Goal: Information Seeking & Learning: Compare options

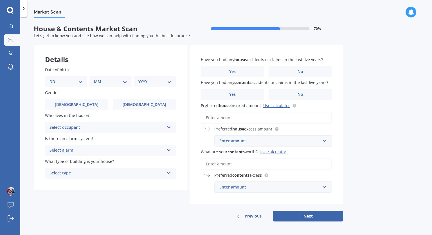
click at [167, 126] on icon at bounding box center [169, 126] width 5 height 4
click at [157, 137] on div "Owner" at bounding box center [110, 138] width 131 height 10
click at [171, 150] on icon at bounding box center [169, 149] width 5 height 4
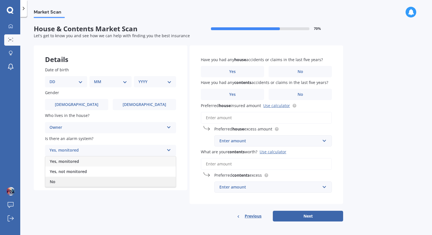
click at [132, 185] on div "No" at bounding box center [110, 181] width 131 height 10
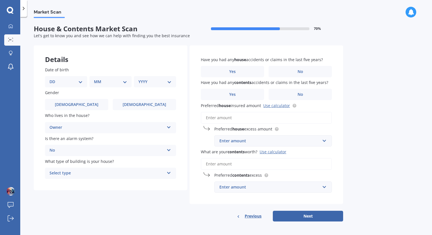
click at [168, 173] on icon at bounding box center [169, 172] width 5 height 4
click at [158, 184] on div "Freestanding" at bounding box center [110, 184] width 131 height 10
click at [81, 81] on select "DD 01 02 03 04 05 06 07 08 09 10 11 12 13 14 15 16 17 18 19 20 21 22 23 24 25 2…" at bounding box center [66, 82] width 33 height 6
select select "17"
click at [54, 79] on select "DD 01 02 03 04 05 06 07 08 09 10 11 12 13 14 15 16 17 18 19 20 21 22 23 24 25 2…" at bounding box center [66, 82] width 33 height 6
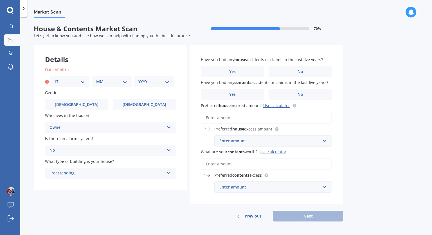
click at [124, 85] on select "MM 01 02 03 04 05 06 07 08 09 10 11 12" at bounding box center [111, 82] width 31 height 6
select select "08"
click at [96, 79] on select "MM 01 02 03 04 05 06 07 08 09 10 11 12" at bounding box center [111, 82] width 31 height 6
click at [152, 84] on select "YYYY 2009 2008 2007 2006 2005 2004 2003 2002 2001 2000 1999 1998 1997 1996 1995…" at bounding box center [153, 82] width 31 height 6
select select "1984"
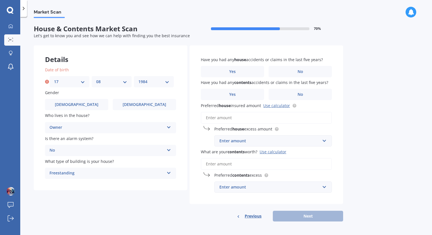
click at [138, 79] on select "YYYY 2009 2008 2007 2006 2005 2004 2003 2002 2001 2000 1999 1998 1997 1996 1995…" at bounding box center [153, 82] width 31 height 6
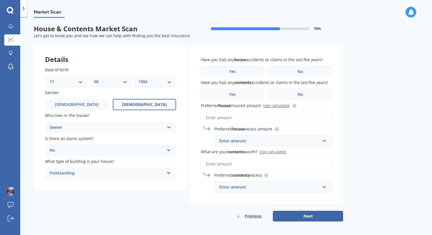
click at [149, 102] on span "[DEMOGRAPHIC_DATA]" at bounding box center [144, 104] width 45 height 5
click at [0, 0] on input "[DEMOGRAPHIC_DATA]" at bounding box center [0, 0] width 0 height 0
click at [302, 96] on span "No" at bounding box center [301, 94] width 6 height 5
click at [0, 0] on input "No" at bounding box center [0, 0] width 0 height 0
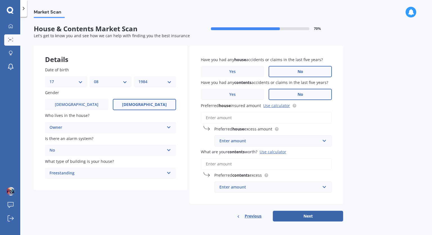
click at [304, 69] on label "No" at bounding box center [300, 71] width 63 height 11
click at [0, 0] on input "No" at bounding box center [0, 0] width 0 height 0
click at [285, 105] on link "Use calculator" at bounding box center [276, 105] width 27 height 5
click at [325, 139] on input "text" at bounding box center [271, 140] width 113 height 11
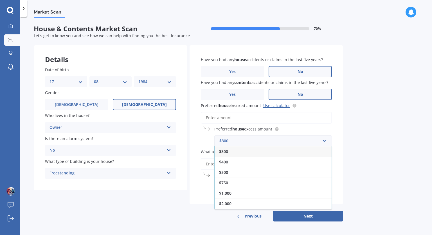
click at [296, 117] on input "Preferred house insured amount Use calculator" at bounding box center [266, 118] width 131 height 12
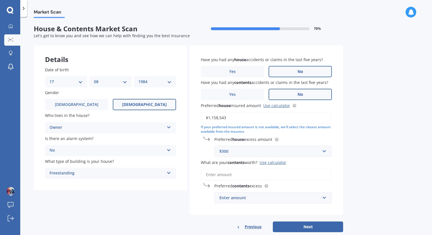
type input "$1,158,543"
click at [241, 175] on input "What are your contents worth? Use calculator" at bounding box center [266, 175] width 131 height 12
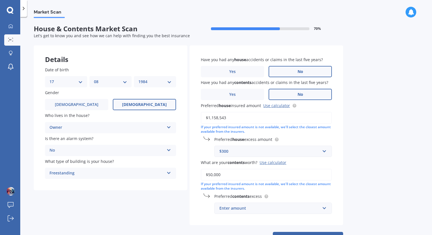
click at [210, 175] on input "$50,000" at bounding box center [266, 175] width 131 height 12
type input "$60,000"
click at [319, 192] on div "Have you had any house accidents or claims in the last five years? Yes No Have …" at bounding box center [267, 135] width 154 height 180
click at [325, 209] on input "text" at bounding box center [271, 208] width 113 height 11
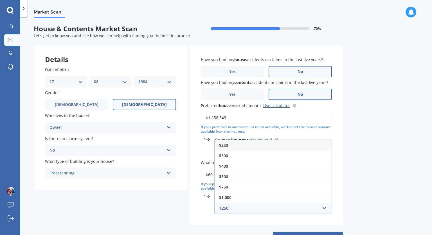
click at [312, 145] on div "$250" at bounding box center [273, 145] width 117 height 10
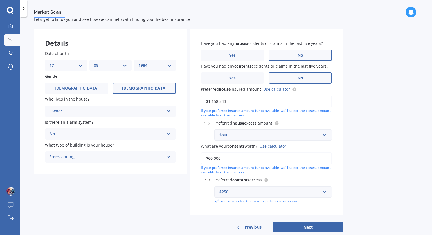
scroll to position [28, 0]
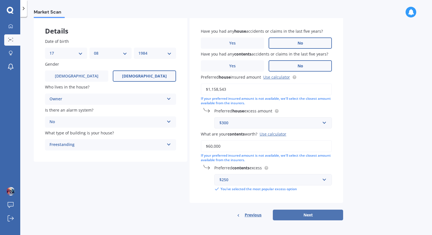
click at [320, 214] on button "Next" at bounding box center [308, 214] width 70 height 11
select select "17"
select select "08"
select select "1984"
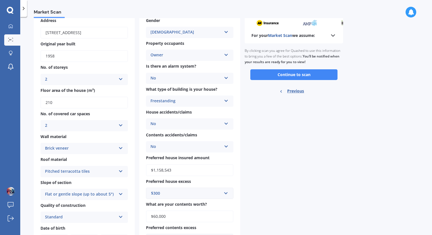
scroll to position [13, 0]
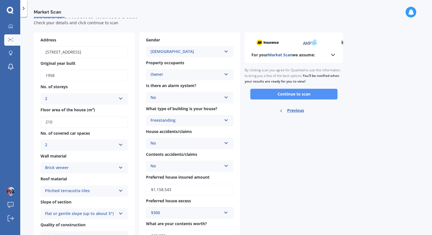
click at [301, 94] on button "Continue to scan" at bounding box center [293, 94] width 87 height 11
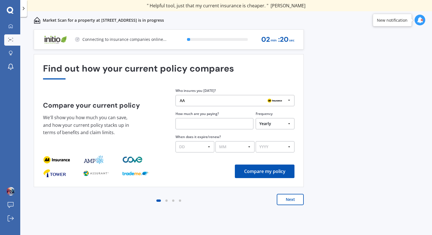
click at [289, 100] on icon at bounding box center [289, 100] width 8 height 10
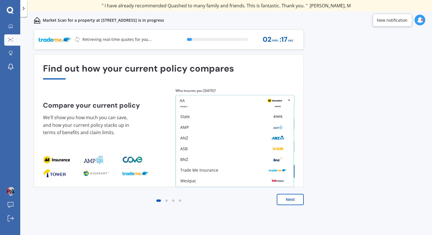
scroll to position [37, 0]
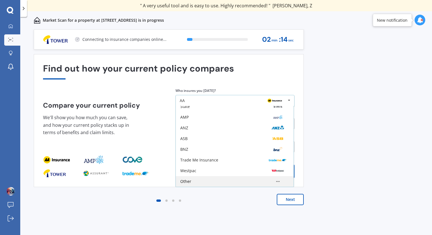
click at [182, 181] on div "Other" at bounding box center [185, 181] width 11 height 4
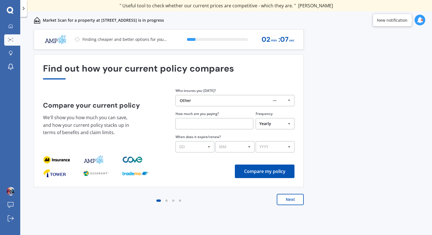
click at [199, 123] on input "text" at bounding box center [215, 123] width 78 height 11
click at [290, 124] on select "Yearly Six-Monthly Quarterly Monthly Fortnightly Weekly One-Off" at bounding box center [275, 123] width 39 height 11
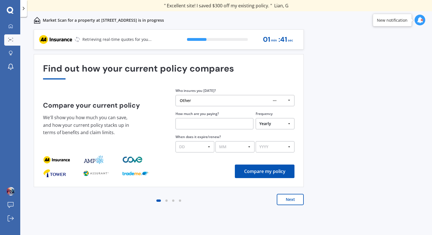
select select "Quarterly"
click at [256, 118] on select "Yearly Six-Monthly Quarterly Monthly Fortnightly Weekly One-Off" at bounding box center [275, 123] width 39 height 11
click at [225, 124] on input "text" at bounding box center [215, 123] width 78 height 11
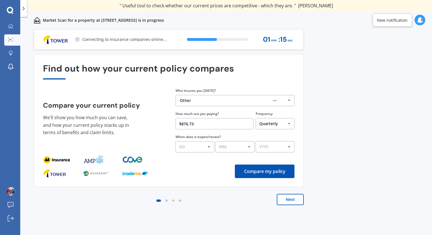
type input "$876.73"
click at [231, 134] on div "When does it expire/renew? DD 01 02 03 04 05 06 07 08 09 10 11 12 13 14 15 16 1…" at bounding box center [235, 143] width 119 height 19
click at [209, 147] on select "DD 01 02 03 04 05 06 07 08 09 10 11 12 13 14 15 16 17 18 19 20 21 22 23 24 25 2…" at bounding box center [195, 146] width 39 height 11
click at [242, 134] on div "When does it expire/renew? DD 01 02 03 04 05 06 07 08 09 10 11 12 13 14 15 16 1…" at bounding box center [235, 143] width 119 height 19
click at [274, 171] on button "Compare my policy" at bounding box center [265, 171] width 60 height 14
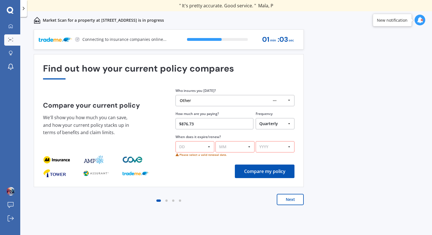
click at [209, 145] on select "DD 01 02 03 04 05 06 07 08 09 10 11 12 13 14 15 16 17 18 19 20 21 22 23 24 25 2…" at bounding box center [195, 146] width 39 height 11
click at [176, 141] on select "DD 01 02 03 04 05 06 07 08 09 10 11 12 13 14 15 16 17 18 19 20 21 22 23 24 25 2…" at bounding box center [195, 146] width 39 height 11
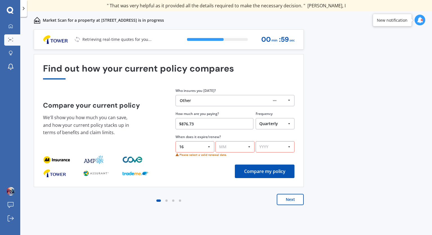
click at [209, 147] on select "DD 01 02 03 04 05 06 07 08 09 10 11 12 13 14 15 16 17 18 19 20 21 22 23 24 25 2…" at bounding box center [195, 146] width 39 height 11
select select "31"
click at [176, 141] on select "DD 01 02 03 04 05 06 07 08 09 10 11 12 13 14 15 16 17 18 19 20 21 22 23 24 25 2…" at bounding box center [195, 146] width 39 height 11
click at [223, 148] on select "MM 01 02 03 04 05 06 07 08 09 10 11 12" at bounding box center [235, 146] width 39 height 11
select select "08"
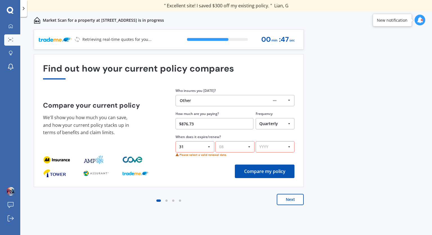
click at [216, 141] on select "MM 01 02 03 04 05 06 07 08 09 10 11 12" at bounding box center [235, 146] width 39 height 11
click at [275, 147] on select "YYYY 2026 2025 2024" at bounding box center [275, 146] width 39 height 11
click at [210, 147] on select "DD 01 02 03 04 05 06 07 08 09 10 11 12 13 14 15 16 17 18 19 20 21 22 23 24 25 2…" at bounding box center [195, 146] width 39 height 11
select select "30"
click at [176, 141] on select "DD 01 02 03 04 05 06 07 08 09 10 11 12 13 14 15 16 17 18 19 20 21 22 23 24 25 2…" at bounding box center [195, 146] width 39 height 11
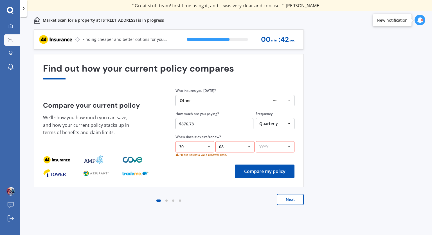
click at [269, 147] on select "YYYY 2026 2025 2024" at bounding box center [275, 146] width 39 height 11
select select "2025"
click at [256, 141] on select "YYYY 2026 2025 2024" at bounding box center [275, 146] width 39 height 11
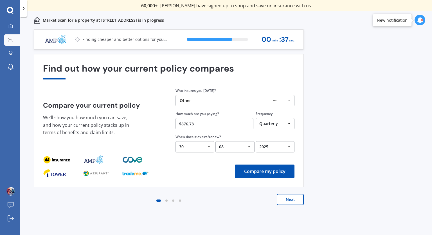
click at [254, 171] on button "Compare my policy" at bounding box center [265, 171] width 60 height 14
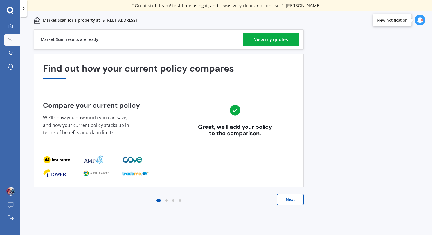
click at [267, 37] on div "View my quotes" at bounding box center [271, 40] width 34 height 14
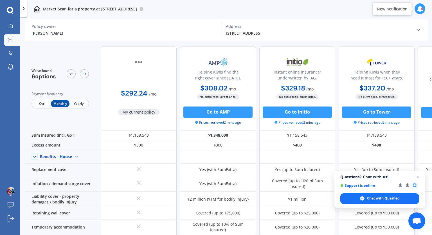
click at [41, 103] on span "Qtr" at bounding box center [42, 103] width 18 height 7
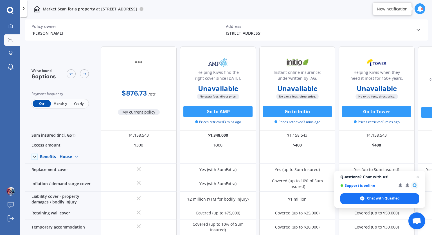
click at [61, 102] on span "Monthly" at bounding box center [60, 103] width 18 height 7
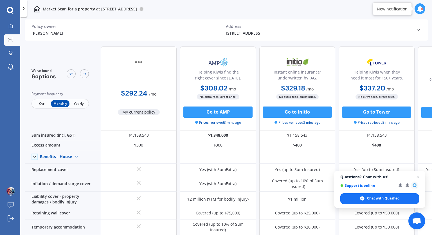
click at [79, 104] on span "Yearly" at bounding box center [79, 103] width 18 height 7
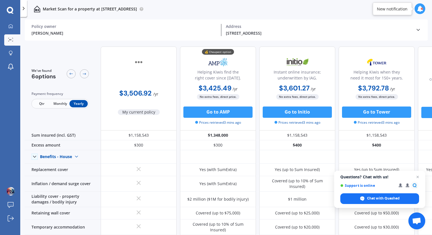
click at [63, 102] on span "Monthly" at bounding box center [60, 103] width 18 height 7
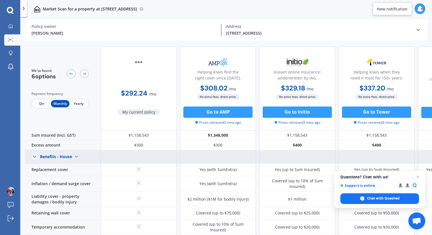
click at [75, 156] on img at bounding box center [76, 156] width 9 height 9
click at [75, 177] on span "Benefits - Contents" at bounding box center [63, 176] width 36 height 5
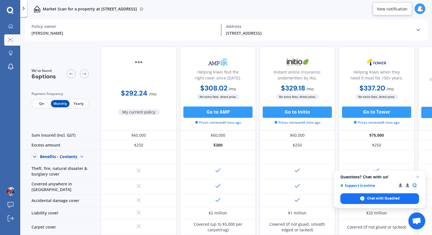
click at [24, 8] on polyline at bounding box center [23, 8] width 1 height 3
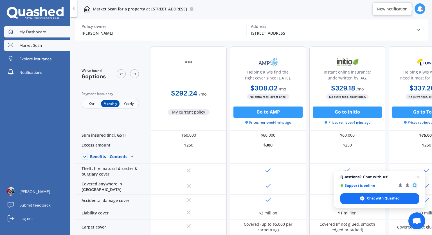
click at [44, 31] on span "My Dashboard" at bounding box center [32, 32] width 27 height 6
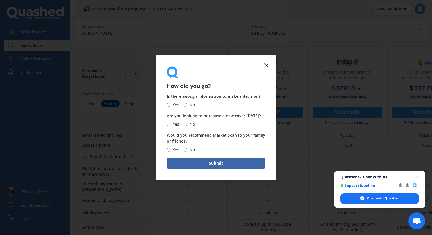
click at [267, 64] on line at bounding box center [266, 65] width 3 height 3
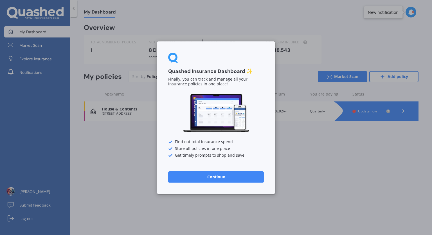
click at [209, 179] on button "Continue" at bounding box center [216, 176] width 96 height 11
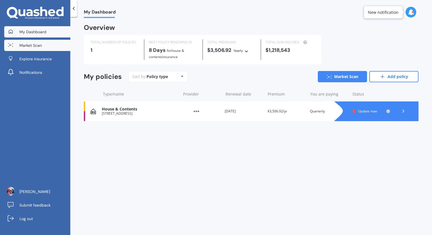
click at [37, 46] on span "Market Scan" at bounding box center [30, 45] width 23 height 6
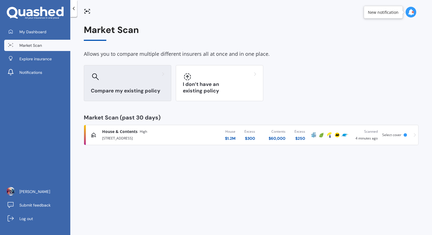
click at [129, 78] on div at bounding box center [127, 76] width 73 height 9
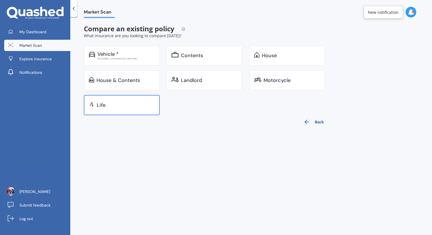
click at [126, 102] on div "Life" at bounding box center [122, 105] width 76 height 20
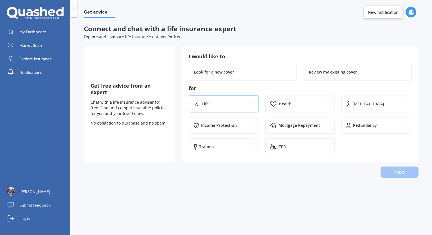
click at [210, 100] on div "Life" at bounding box center [224, 103] width 70 height 17
click at [75, 6] on icon at bounding box center [74, 9] width 6 height 6
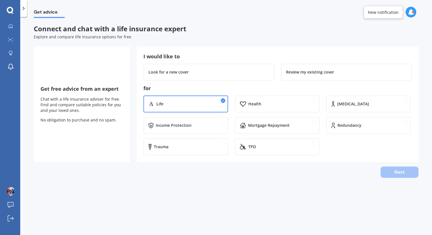
click at [10, 9] on icon at bounding box center [10, 10] width 7 height 7
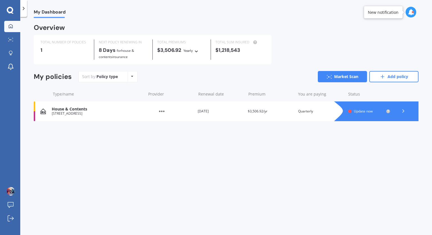
click at [10, 9] on icon at bounding box center [10, 10] width 7 height 7
click at [342, 75] on link "Market Scan" at bounding box center [342, 76] width 49 height 11
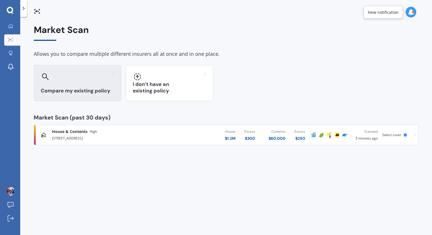
click at [78, 80] on div at bounding box center [77, 76] width 73 height 9
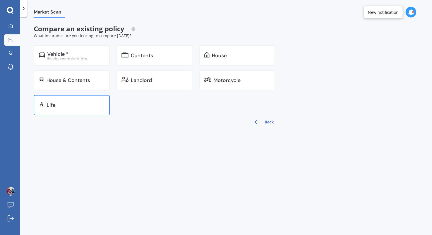
click at [63, 103] on div "Life" at bounding box center [76, 105] width 58 height 6
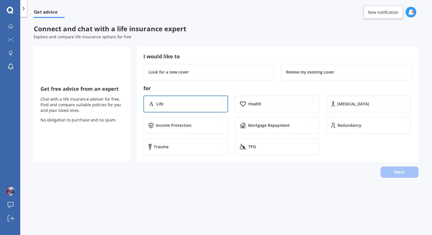
click at [203, 102] on div "Life" at bounding box center [189, 104] width 67 height 6
click at [243, 71] on div "Look for a new cover" at bounding box center [209, 72] width 121 height 6
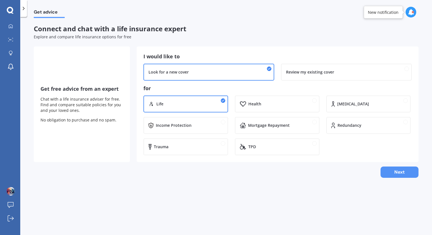
click at [404, 174] on button "Next" at bounding box center [400, 171] width 38 height 11
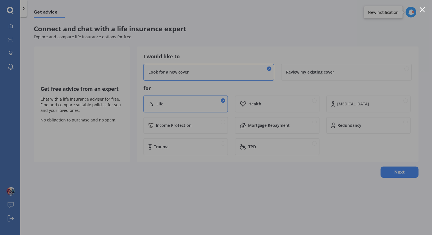
click at [423, 9] on div at bounding box center [422, 9] width 5 height 5
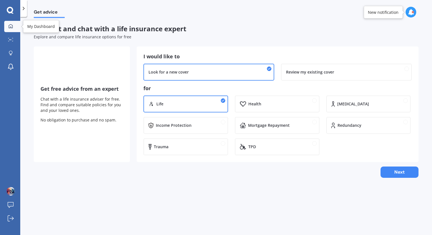
click at [11, 27] on icon at bounding box center [10, 26] width 5 height 5
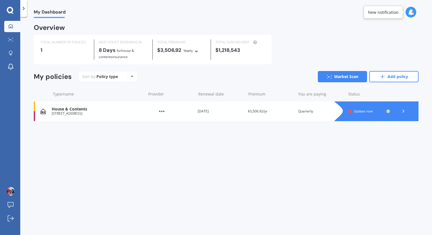
click at [72, 103] on div "House & Contents [STREET_ADDRESS] Provider Renewal date [DATE] Premium $3,506.9…" at bounding box center [226, 111] width 385 height 20
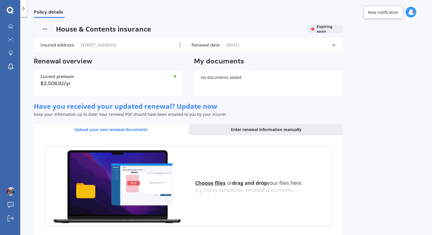
click at [277, 129] on div "Enter renewal information manually" at bounding box center [266, 129] width 154 height 11
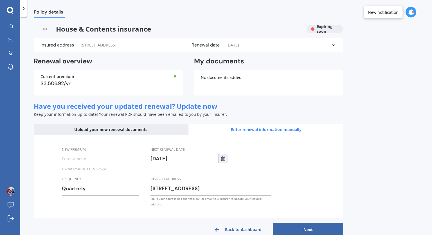
scroll to position [6, 0]
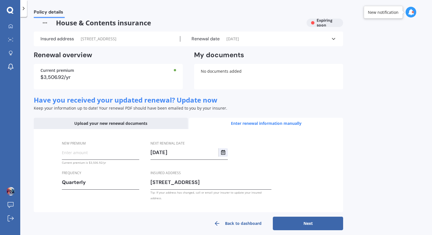
click at [243, 217] on link "Back to dashboard" at bounding box center [238, 223] width 70 height 14
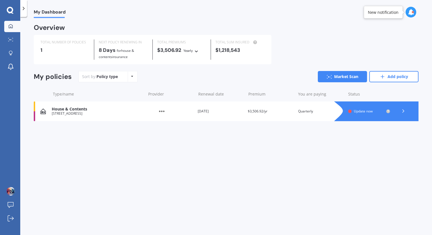
click at [132, 76] on icon at bounding box center [132, 76] width 2 height 3
click at [387, 77] on link "Add policy" at bounding box center [393, 76] width 49 height 11
